Goal: Information Seeking & Learning: Find specific fact

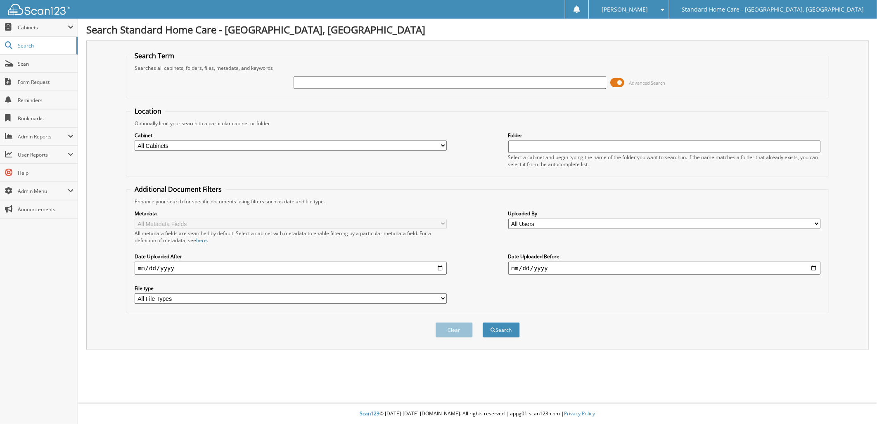
click at [407, 82] on input "text" at bounding box center [450, 82] width 313 height 12
type input "[PERSON_NAME]"
click at [483, 322] on button "Search" at bounding box center [501, 329] width 37 height 15
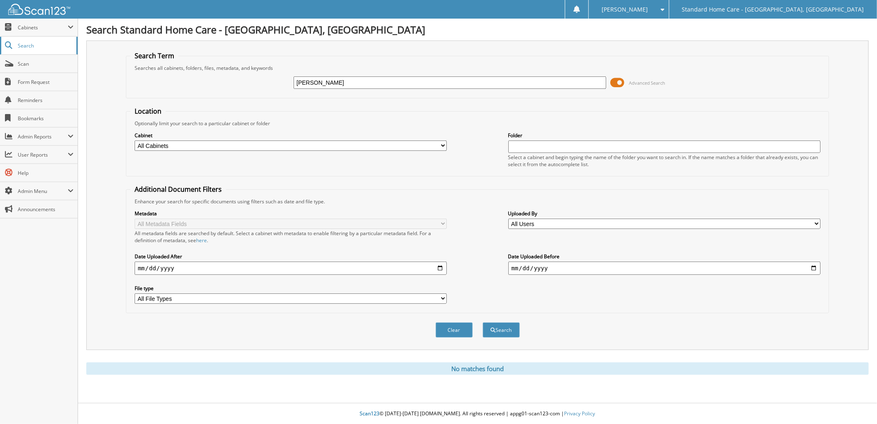
click at [39, 48] on span "Search" at bounding box center [45, 45] width 55 height 7
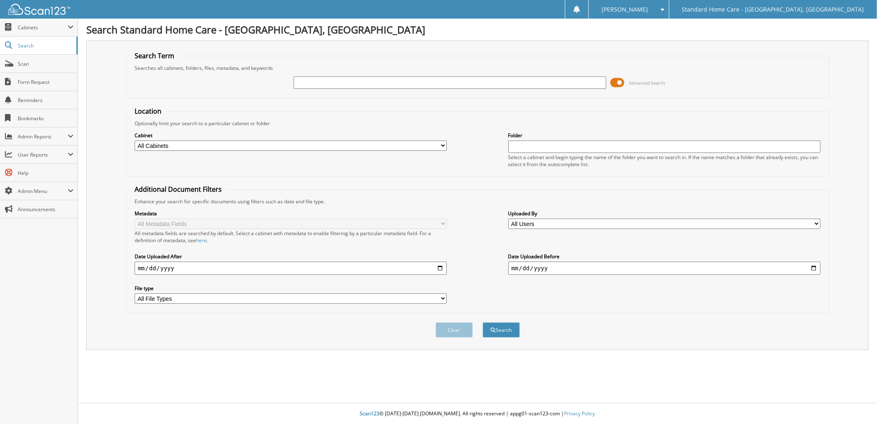
click at [347, 82] on input "text" at bounding box center [450, 82] width 313 height 12
type input "christian"
click at [483, 322] on button "Search" at bounding box center [501, 329] width 37 height 15
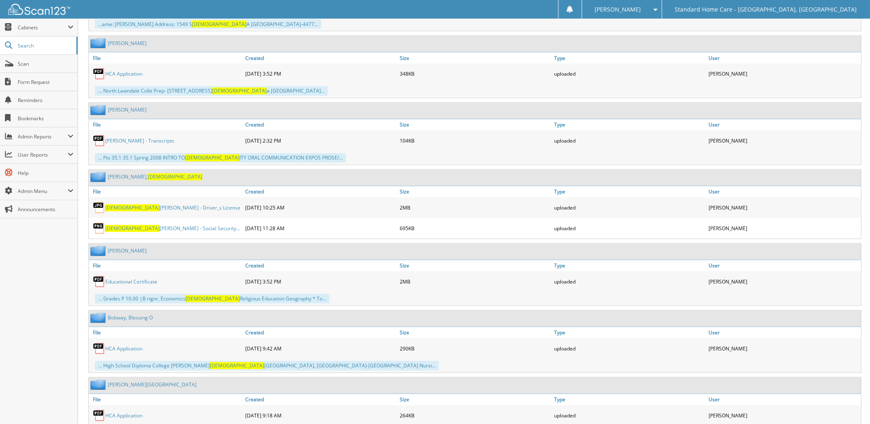
scroll to position [1602, 0]
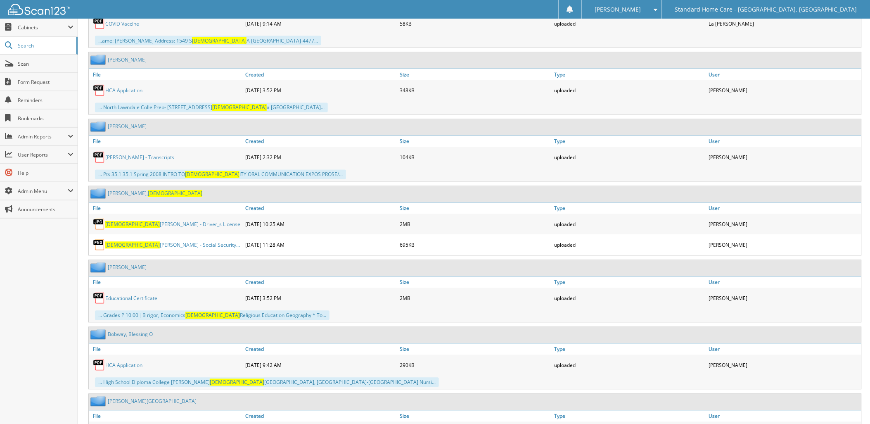
click at [149, 221] on link "[DEMOGRAPHIC_DATA][PERSON_NAME] - Driver_s License" at bounding box center [172, 224] width 135 height 7
click at [148, 190] on span "[DEMOGRAPHIC_DATA]" at bounding box center [175, 193] width 55 height 7
